Goal: Check status: Check status

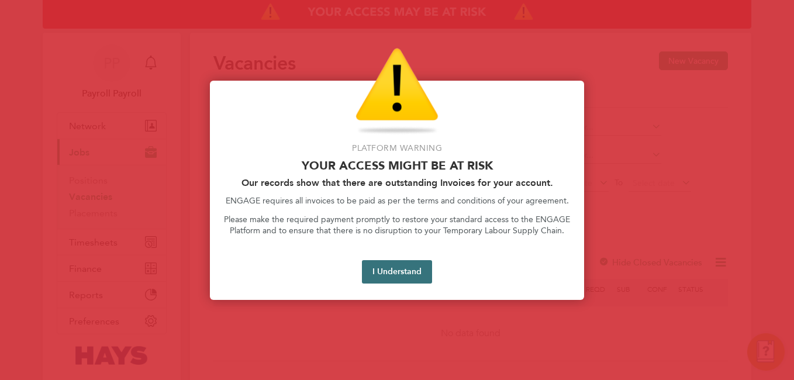
click at [394, 267] on button "I Understand" at bounding box center [397, 271] width 70 height 23
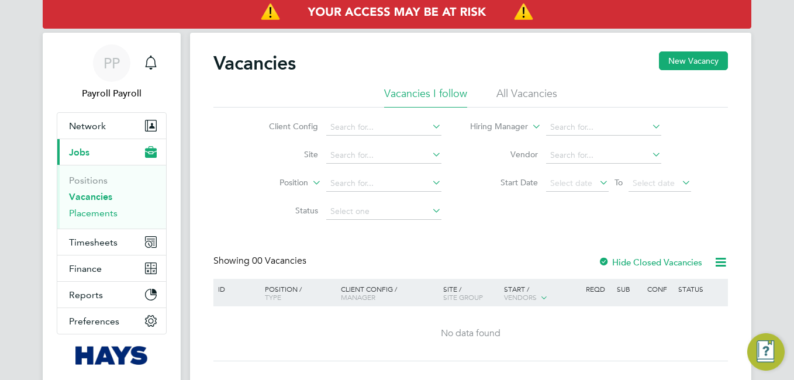
click at [102, 214] on link "Placements" at bounding box center [93, 213] width 49 height 11
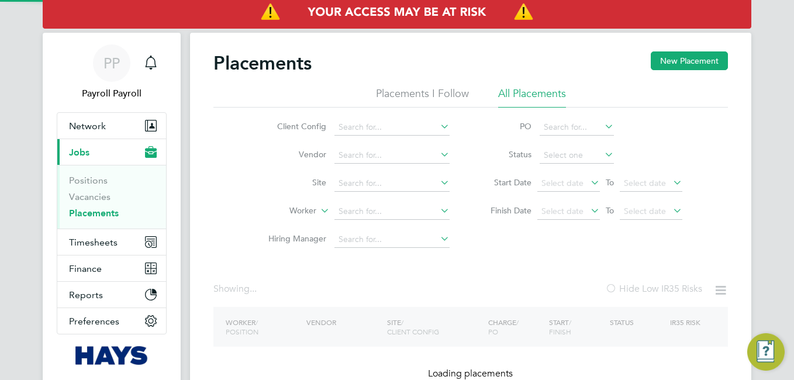
click at [233, 194] on div "Client Config Vendor Site Worker Hiring Manager PO Status Start Date Select dat…" at bounding box center [470, 181] width 515 height 146
click at [542, 92] on li "All Placements" at bounding box center [532, 97] width 68 height 21
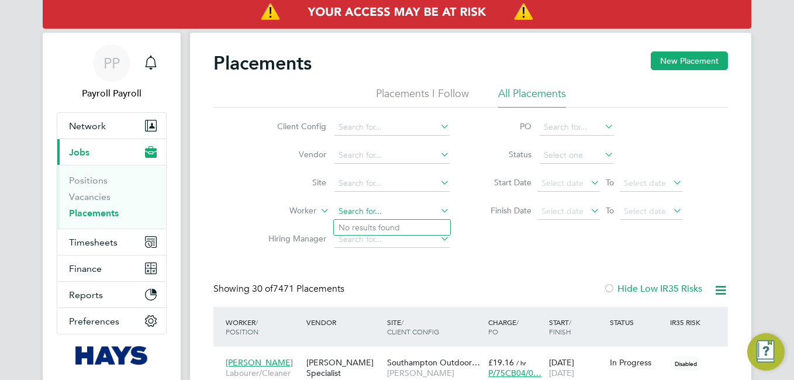
click at [344, 209] on input at bounding box center [391, 211] width 115 height 16
paste input "[PERSON_NAME]"
type input "[PERSON_NAME]"
click at [409, 228] on b "North" at bounding box center [420, 228] width 22 height 10
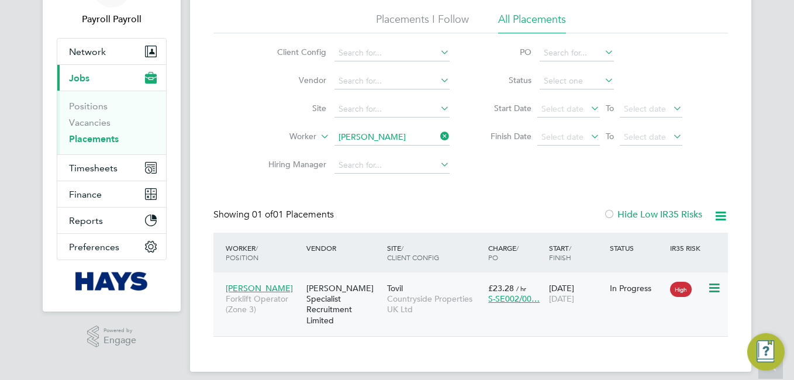
click at [392, 295] on span "Countryside Properties UK Ltd" at bounding box center [434, 304] width 95 height 21
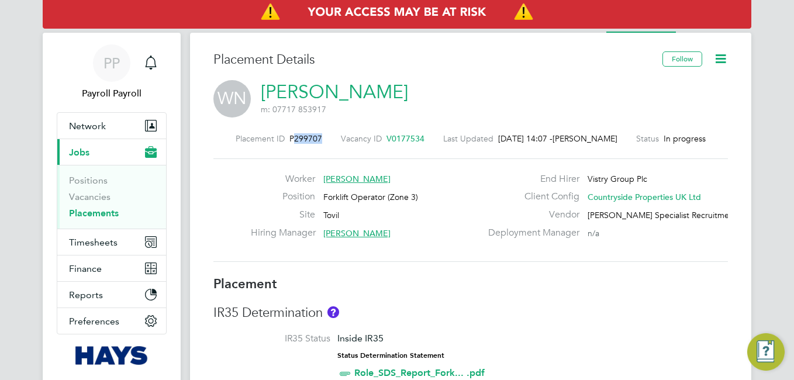
drag, startPoint x: 288, startPoint y: 137, endPoint x: 313, endPoint y: 137, distance: 25.7
click at [313, 137] on span "P299707" at bounding box center [305, 138] width 33 height 11
copy span "299707"
click at [495, 278] on h3 "Placement" at bounding box center [470, 284] width 515 height 17
click at [295, 137] on span "P299707" at bounding box center [305, 138] width 33 height 11
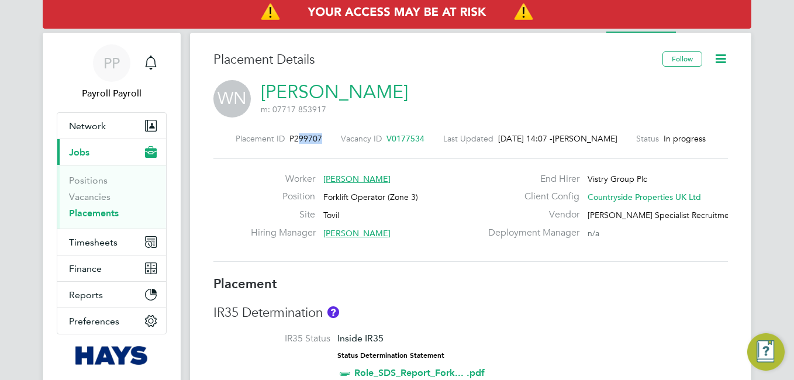
drag, startPoint x: 289, startPoint y: 137, endPoint x: 312, endPoint y: 138, distance: 22.8
click at [312, 138] on span "P299707" at bounding box center [305, 138] width 33 height 11
drag, startPoint x: 312, startPoint y: 138, endPoint x: 288, endPoint y: 136, distance: 24.0
click at [289, 136] on span "P299707" at bounding box center [305, 138] width 33 height 11
drag, startPoint x: 287, startPoint y: 138, endPoint x: 315, endPoint y: 138, distance: 28.1
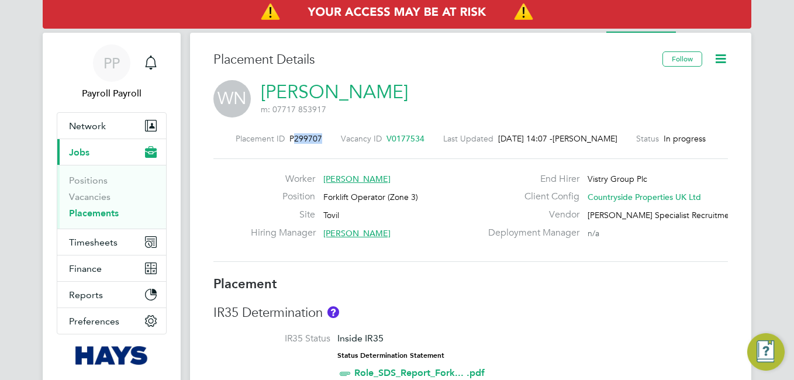
click at [315, 138] on div "Placement ID P299707 Vacancy ID V0177534 Last Updated [DATE] 14:07 - [PERSON_NA…" at bounding box center [470, 138] width 515 height 11
copy span "299707"
